Goal: Task Accomplishment & Management: Manage account settings

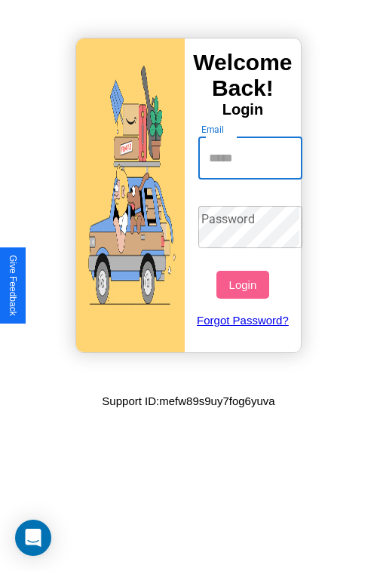
click at [252, 158] on input "Email" at bounding box center [251, 158] width 105 height 42
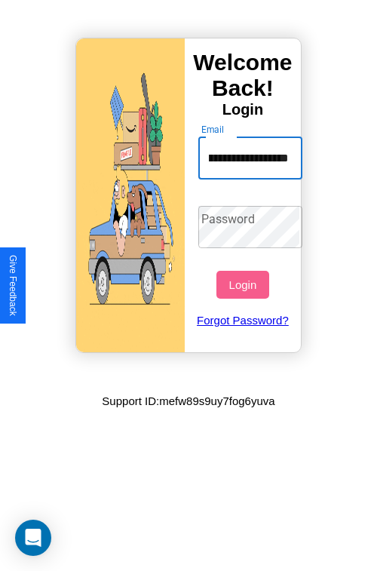
scroll to position [0, 66]
type input "**********"
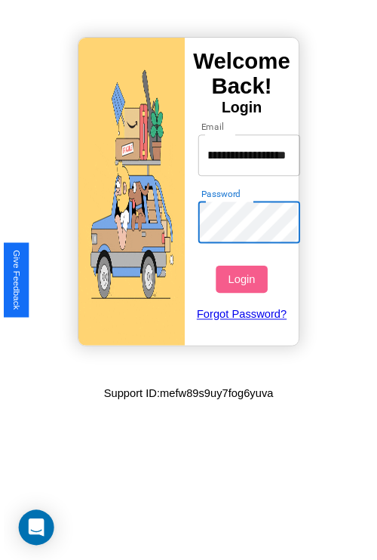
scroll to position [0, 0]
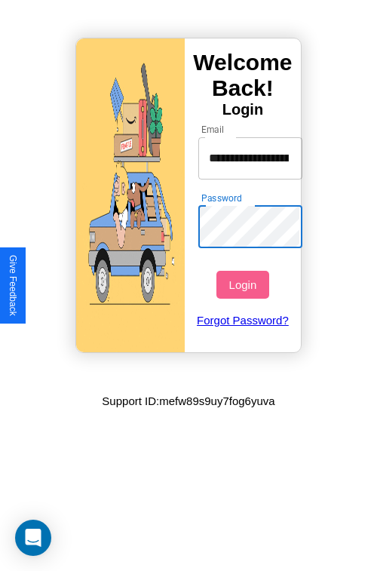
click at [245, 285] on button "Login" at bounding box center [243, 285] width 52 height 28
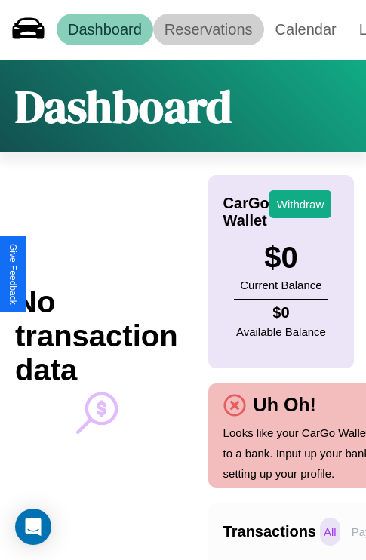
click at [208, 29] on link "Reservations" at bounding box center [208, 30] width 111 height 32
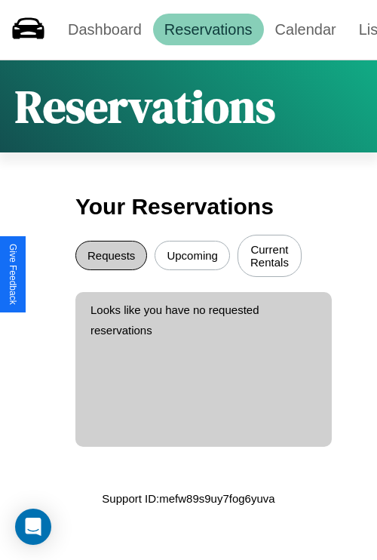
click at [111, 257] on button "Requests" at bounding box center [111, 255] width 72 height 29
click at [192, 257] on button "Upcoming" at bounding box center [192, 255] width 75 height 29
